Goal: Task Accomplishment & Management: Manage account settings

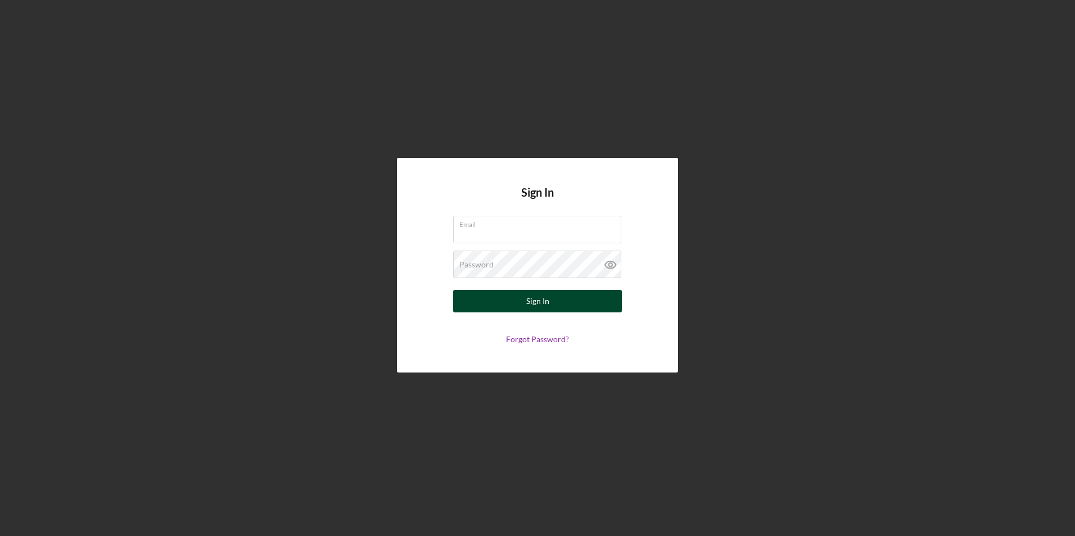
type input "[PERSON_NAME][EMAIL_ADDRESS][DOMAIN_NAME]"
click at [539, 311] on div "Sign In" at bounding box center [537, 301] width 23 height 22
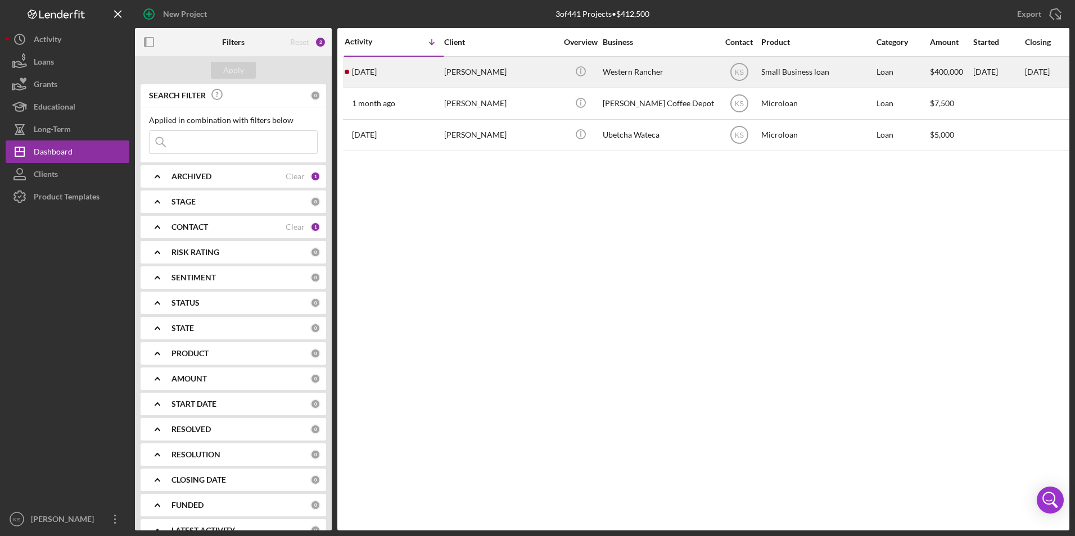
click at [460, 73] on div "[PERSON_NAME]" at bounding box center [500, 72] width 112 height 30
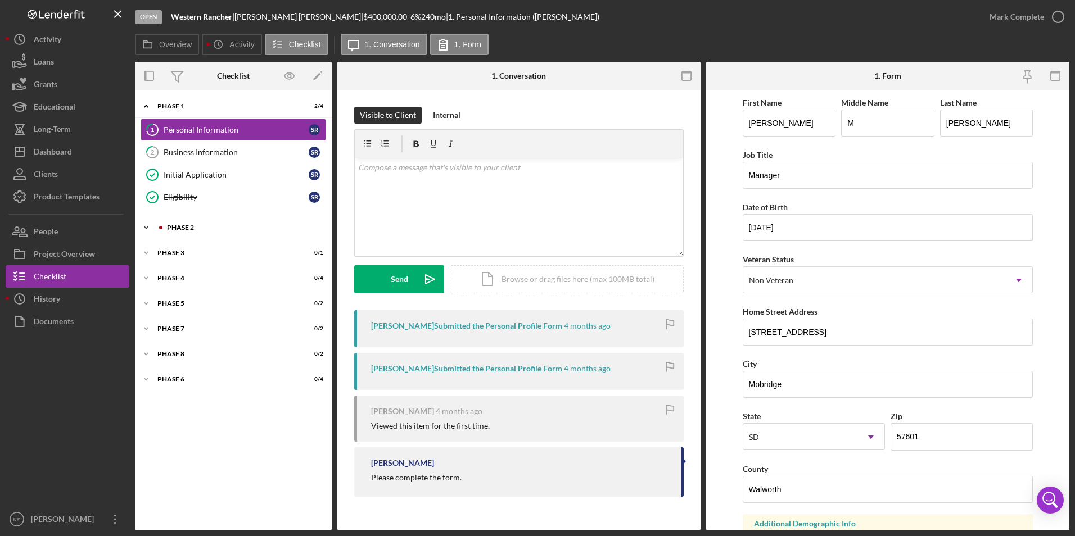
click at [169, 225] on div "Phase 2" at bounding box center [242, 227] width 151 height 7
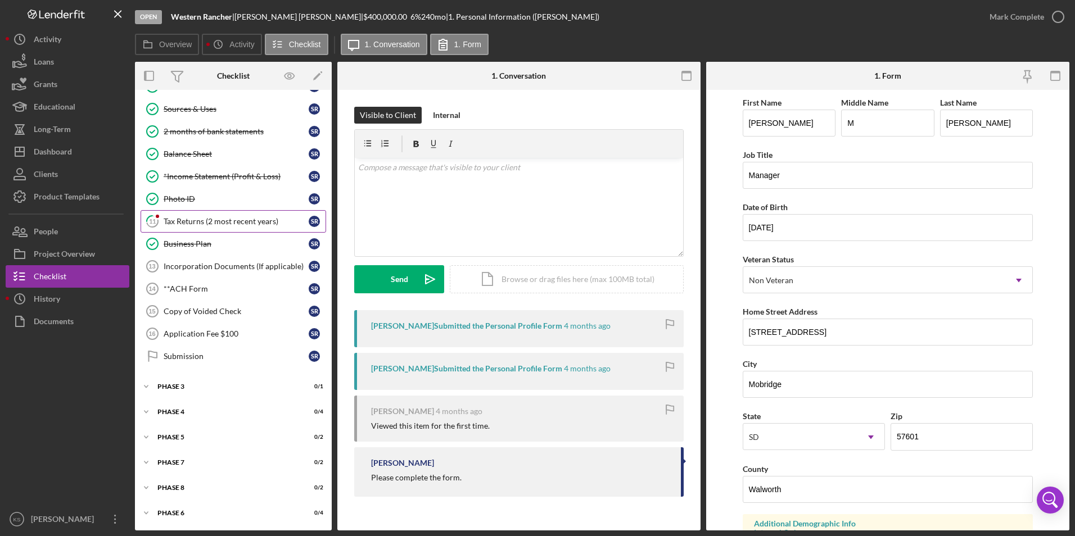
click at [216, 219] on div "Tax Returns (2 most recent years)" at bounding box center [236, 221] width 145 height 9
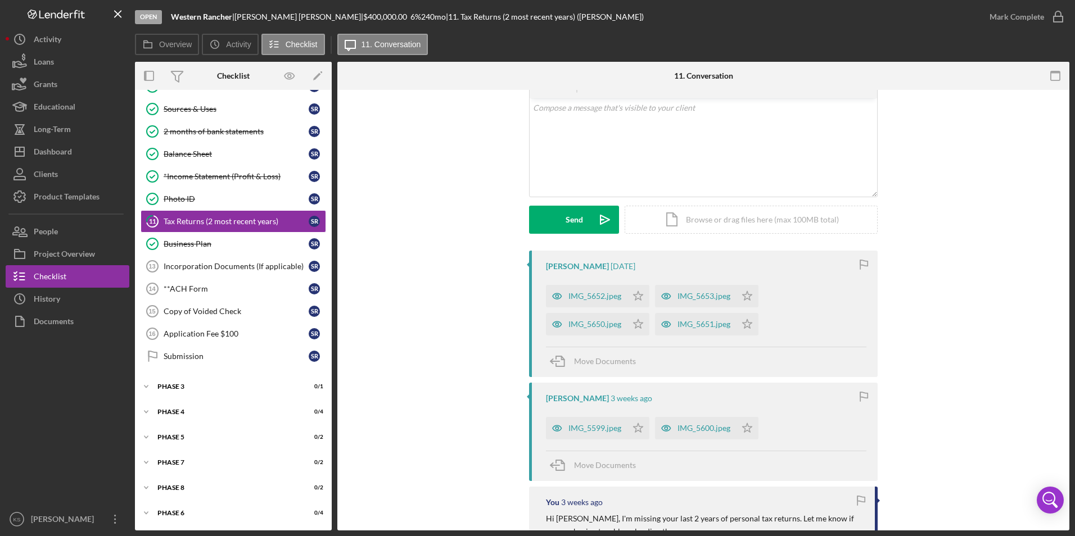
scroll to position [112, 0]
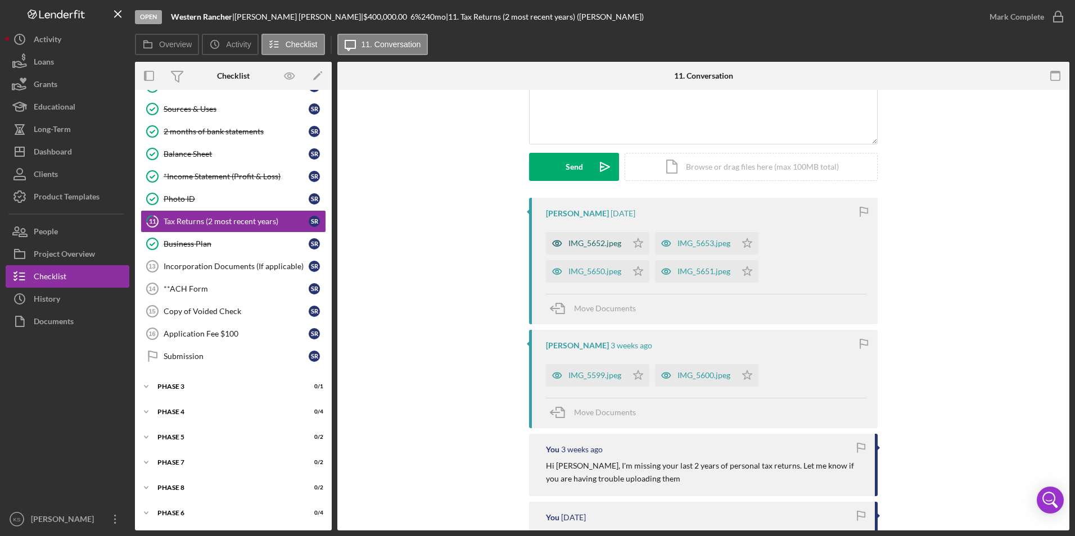
click at [611, 248] on div "IMG_5652.jpeg" at bounding box center [594, 243] width 53 height 9
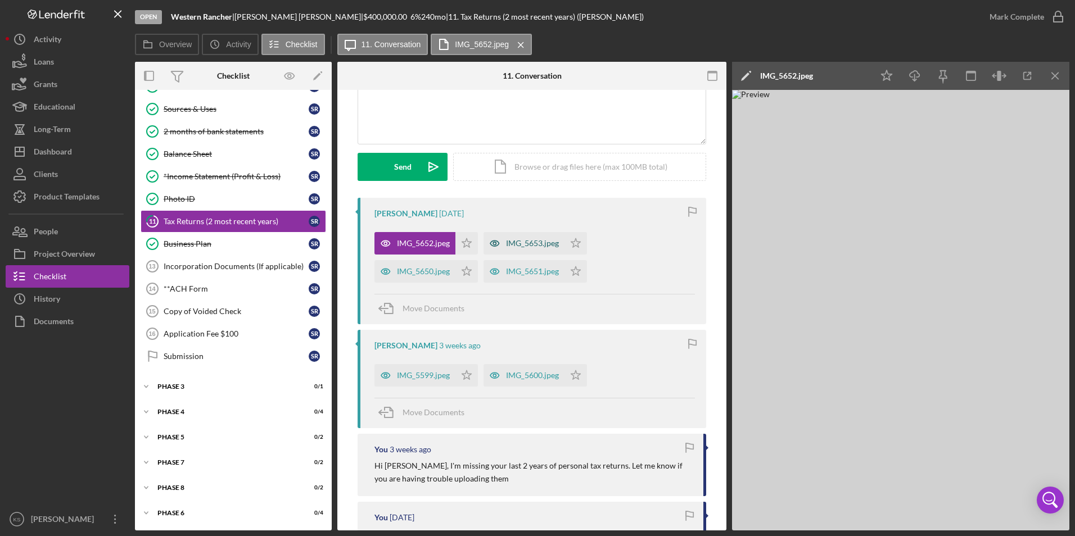
click at [506, 240] on div "IMG_5653.jpeg" at bounding box center [532, 243] width 53 height 9
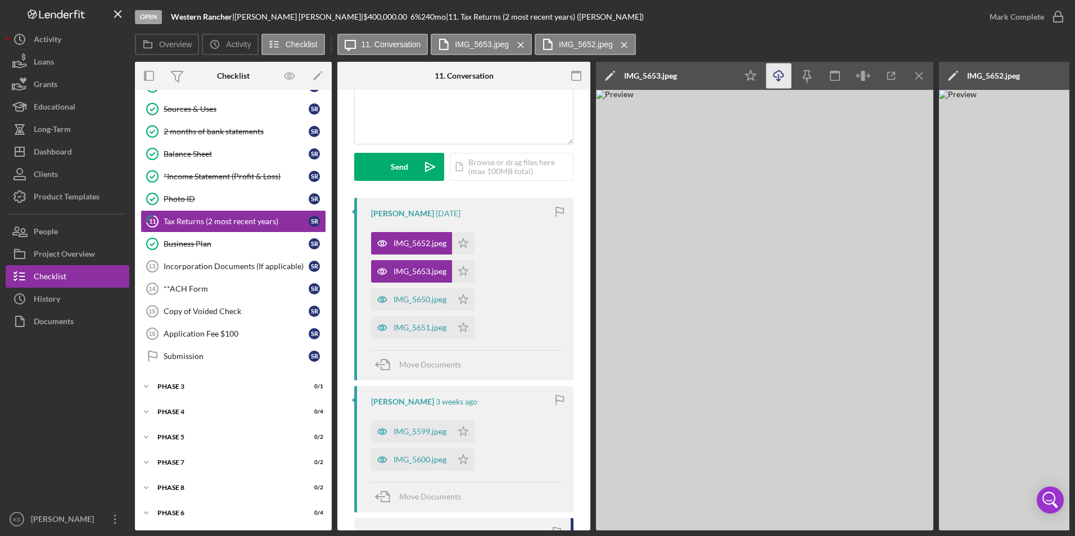
click at [777, 72] on icon "button" at bounding box center [778, 74] width 10 height 6
drag, startPoint x: 761, startPoint y: 38, endPoint x: 789, endPoint y: 37, distance: 27.5
click at [761, 38] on div "Overview Icon/History Activity Checklist Icon/Message 11. Conversation IMG_5653…" at bounding box center [602, 45] width 934 height 22
click at [919, 76] on line "button" at bounding box center [919, 76] width 6 height 6
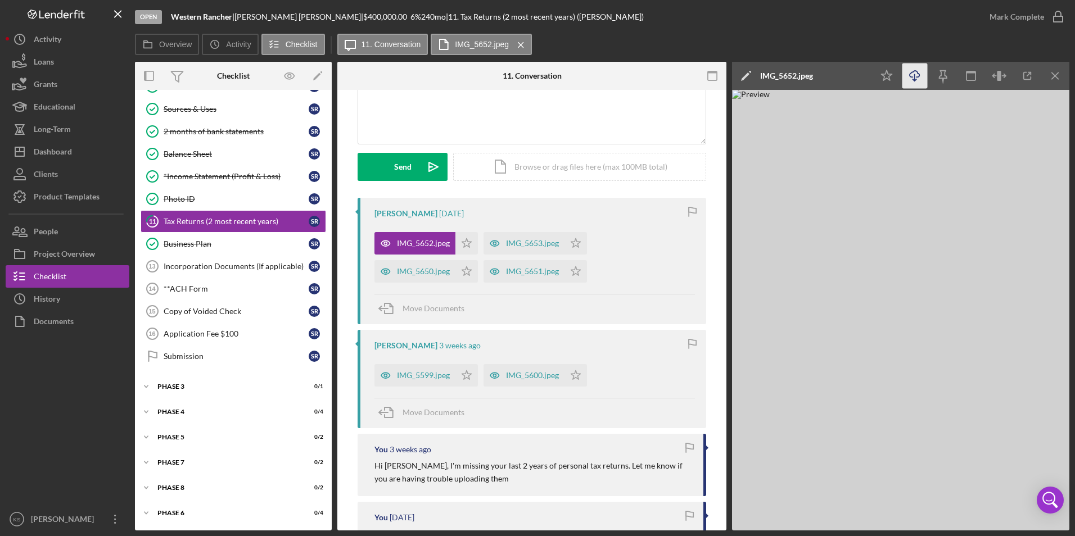
click at [923, 76] on icon "Icon/Download" at bounding box center [914, 76] width 25 height 25
click at [1059, 70] on icon "Icon/Menu Close" at bounding box center [1055, 76] width 25 height 25
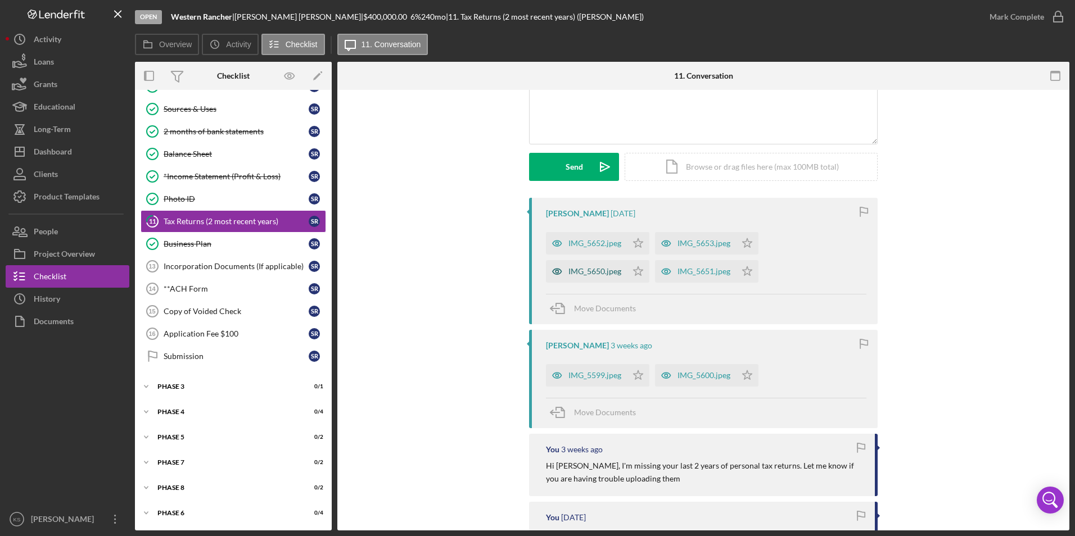
click at [599, 266] on div "IMG_5650.jpeg" at bounding box center [586, 271] width 81 height 22
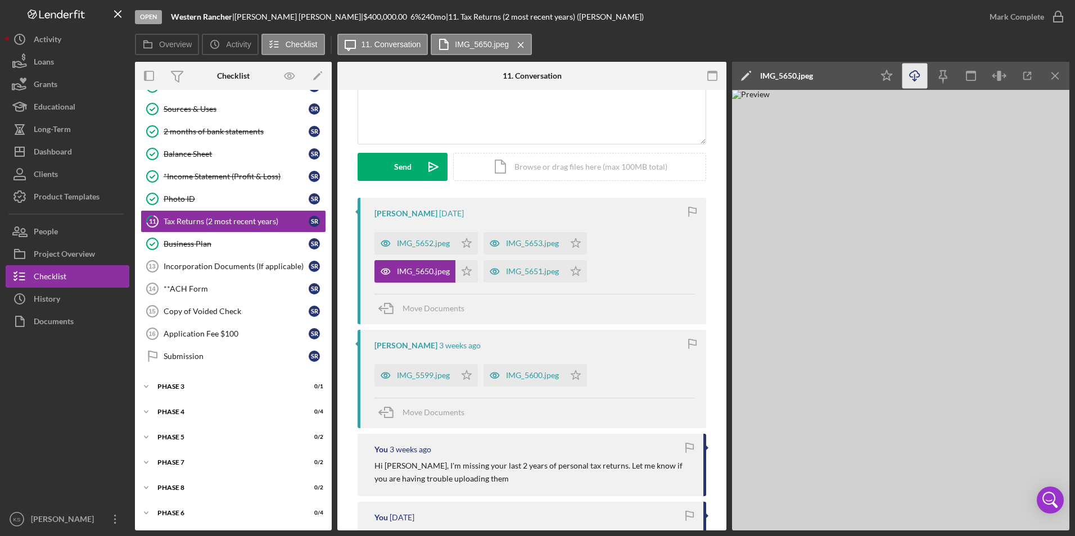
click at [912, 76] on icon "Icon/Download" at bounding box center [914, 76] width 25 height 25
click at [514, 271] on div "IMG_5651.jpeg" at bounding box center [532, 271] width 53 height 9
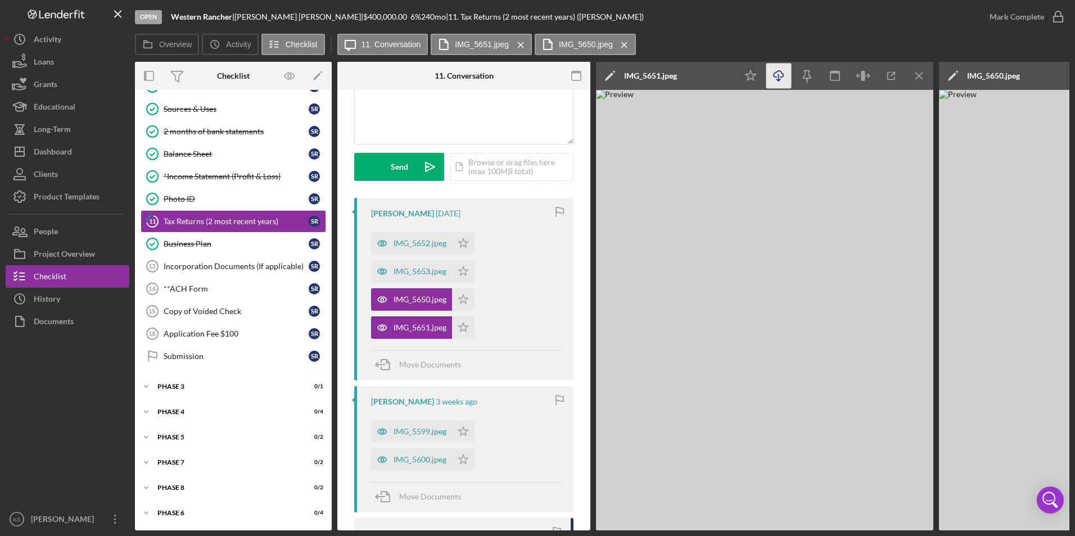
click at [776, 75] on icon "Icon/Download" at bounding box center [778, 76] width 25 height 25
click at [402, 437] on div "IMG_5599.jpeg" at bounding box center [411, 431] width 81 height 22
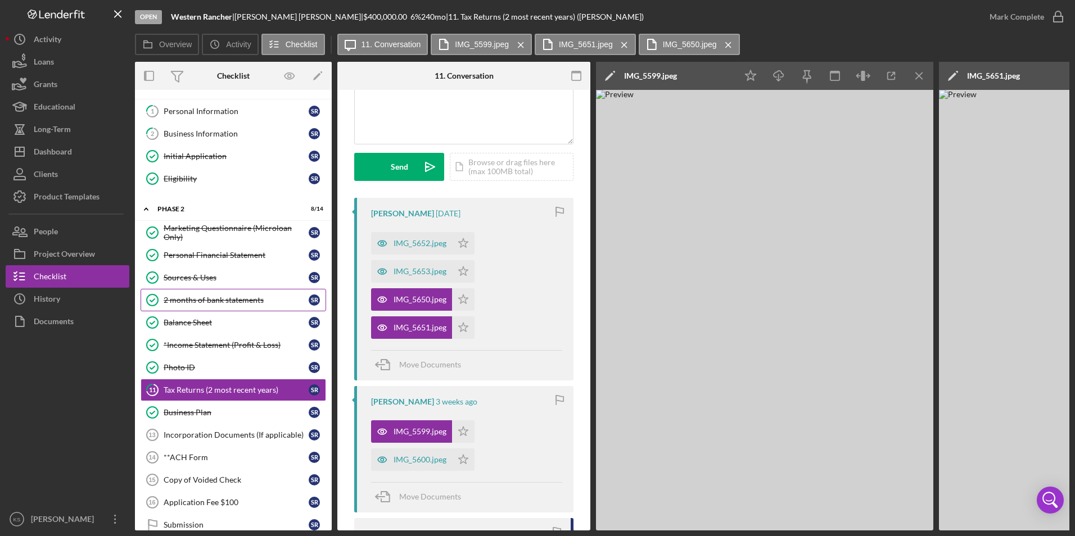
scroll to position [0, 0]
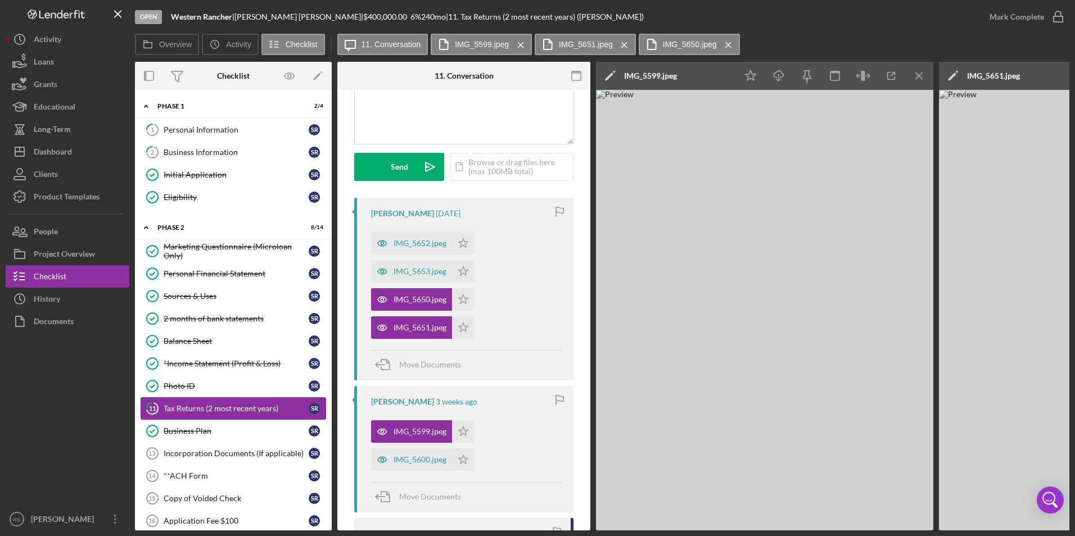
click at [225, 430] on div "Business Plan" at bounding box center [236, 431] width 145 height 9
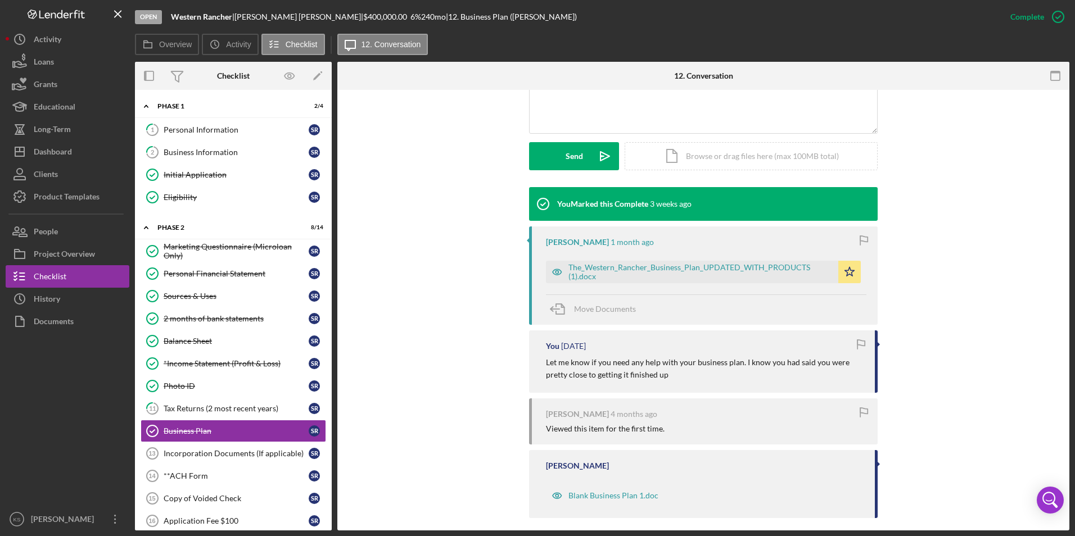
scroll to position [281, 0]
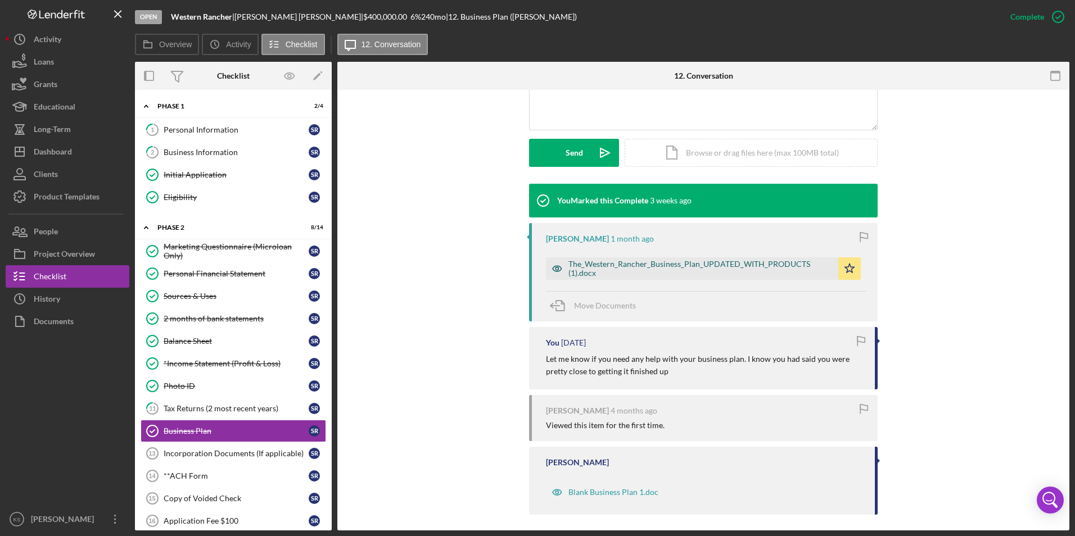
click at [639, 264] on div "The_Western_Rancher_Business_Plan_UPDATED_WITH_PRODUCTS (1).docx" at bounding box center [700, 269] width 264 height 18
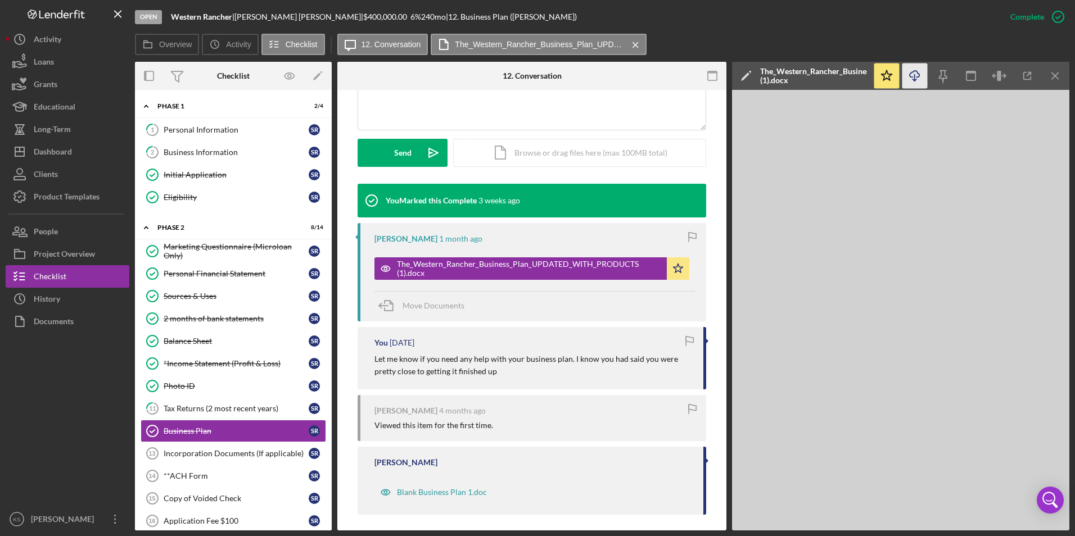
click at [912, 74] on icon "Icon/Download" at bounding box center [914, 76] width 25 height 25
